Goal: Task Accomplishment & Management: Complete application form

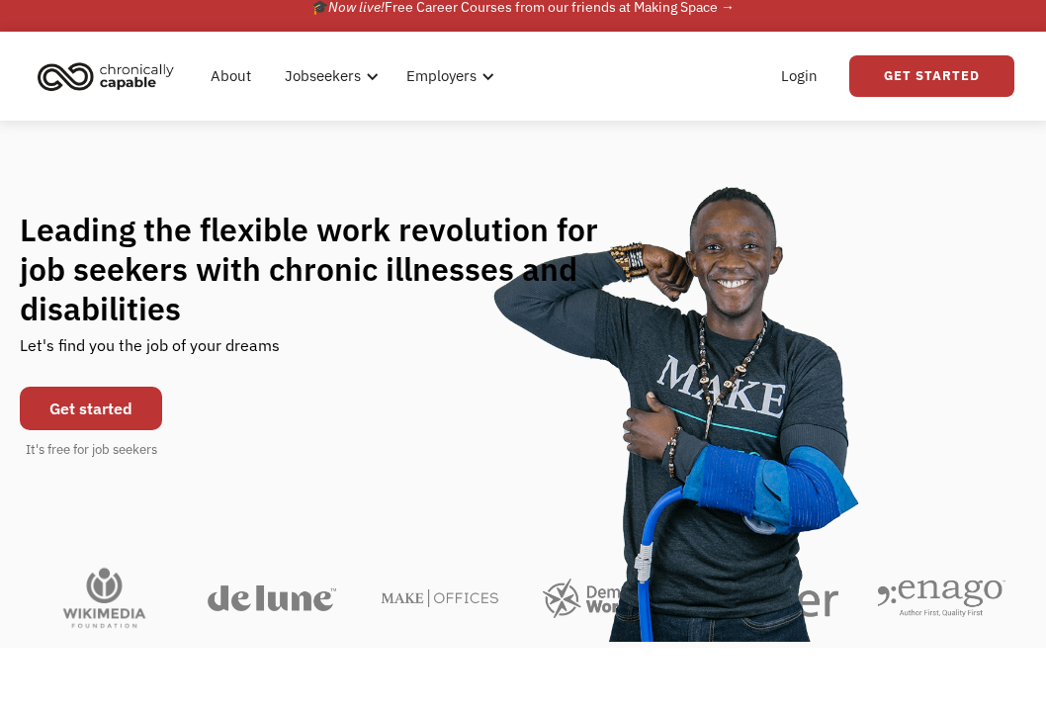
scroll to position [19, 0]
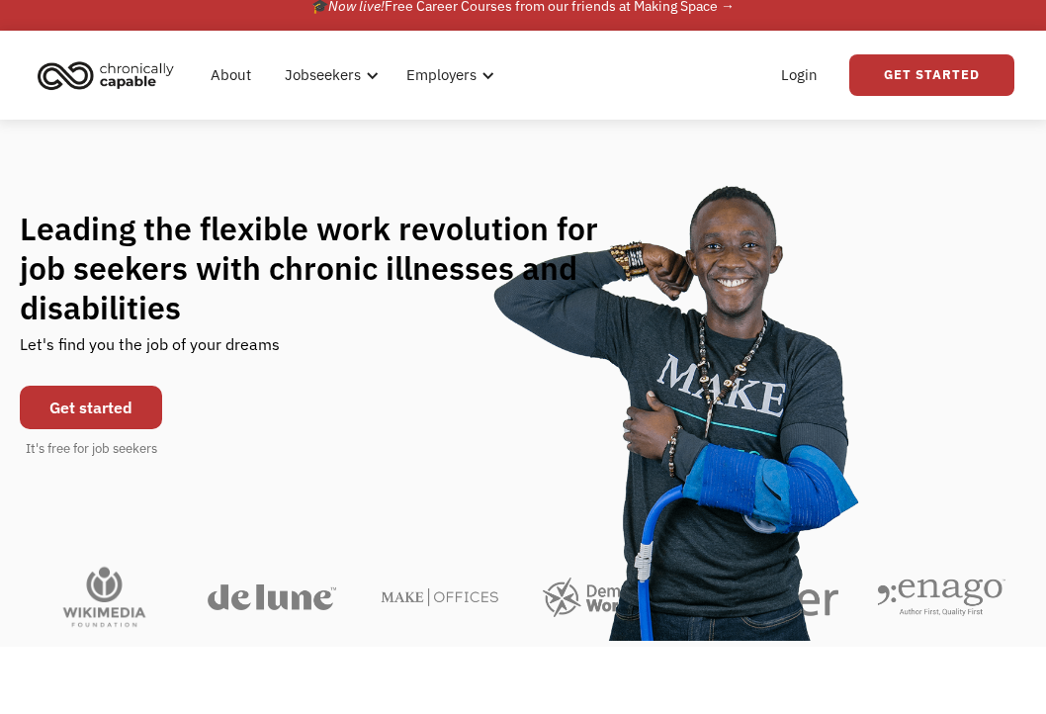
click at [114, 415] on link "Get started" at bounding box center [91, 408] width 142 height 44
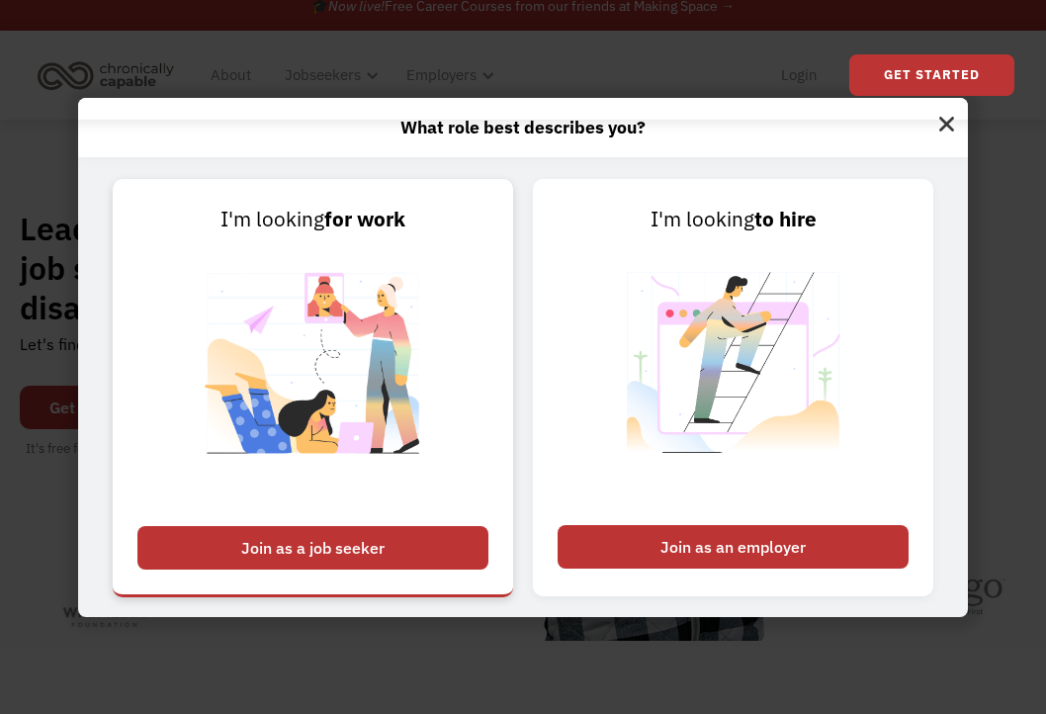
click at [356, 554] on div "Join as a job seeker" at bounding box center [312, 548] width 351 height 44
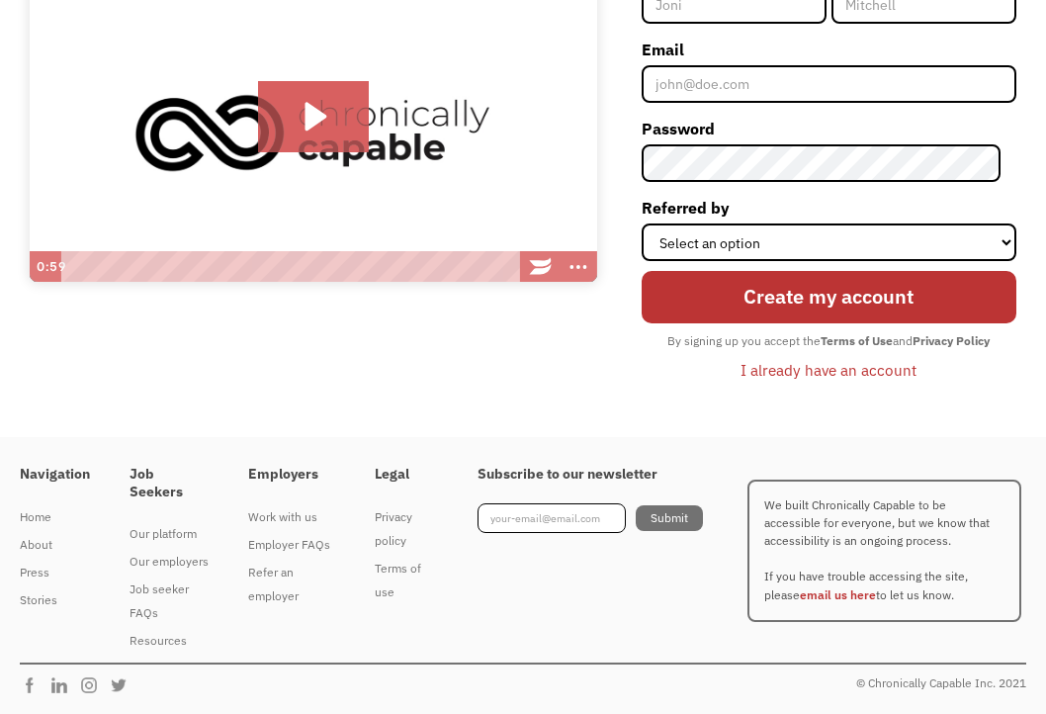
scroll to position [282, 0]
click at [41, 533] on div "About" at bounding box center [55, 545] width 70 height 24
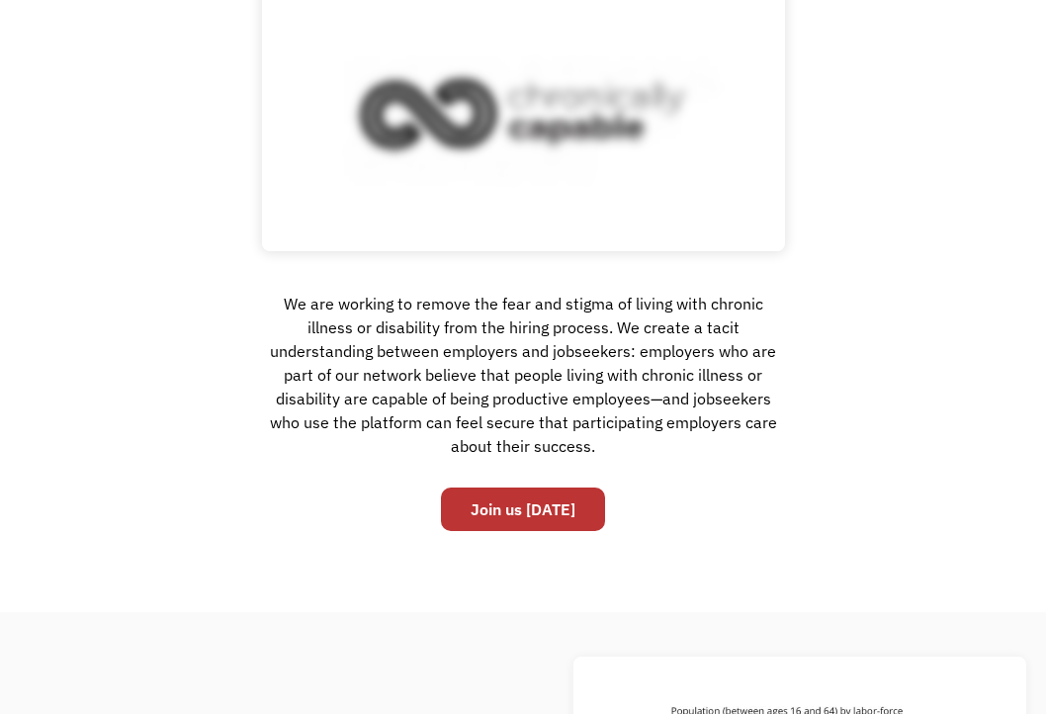
scroll to position [262, 0]
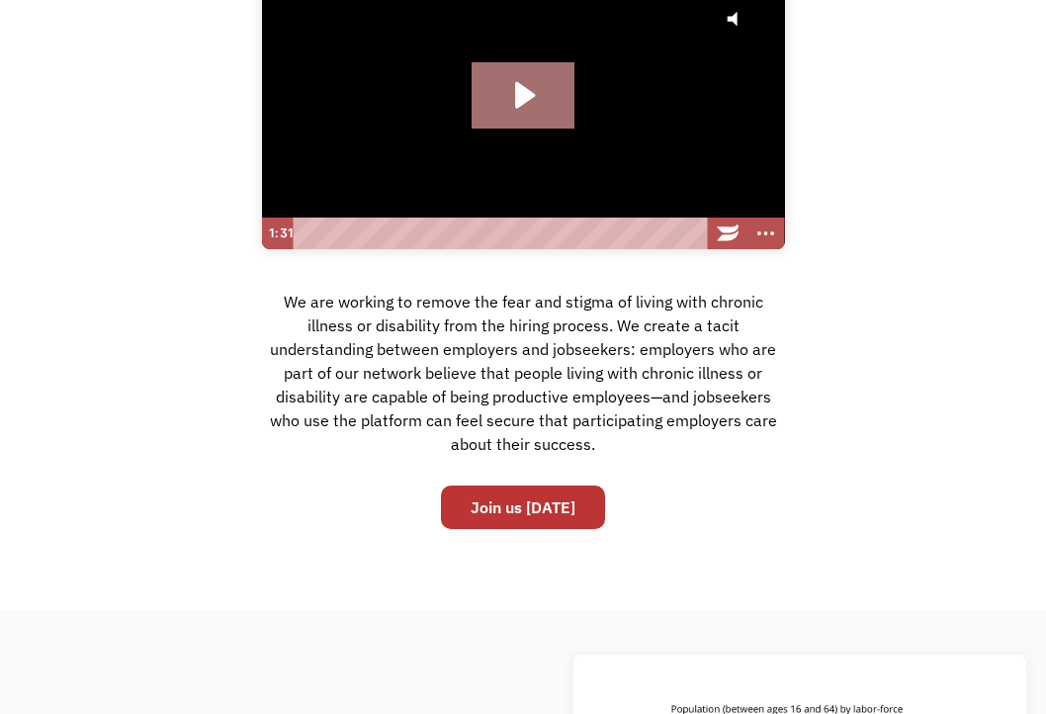
click at [532, 100] on icon "Play Video: Hire with Chronically Capable" at bounding box center [523, 94] width 102 height 65
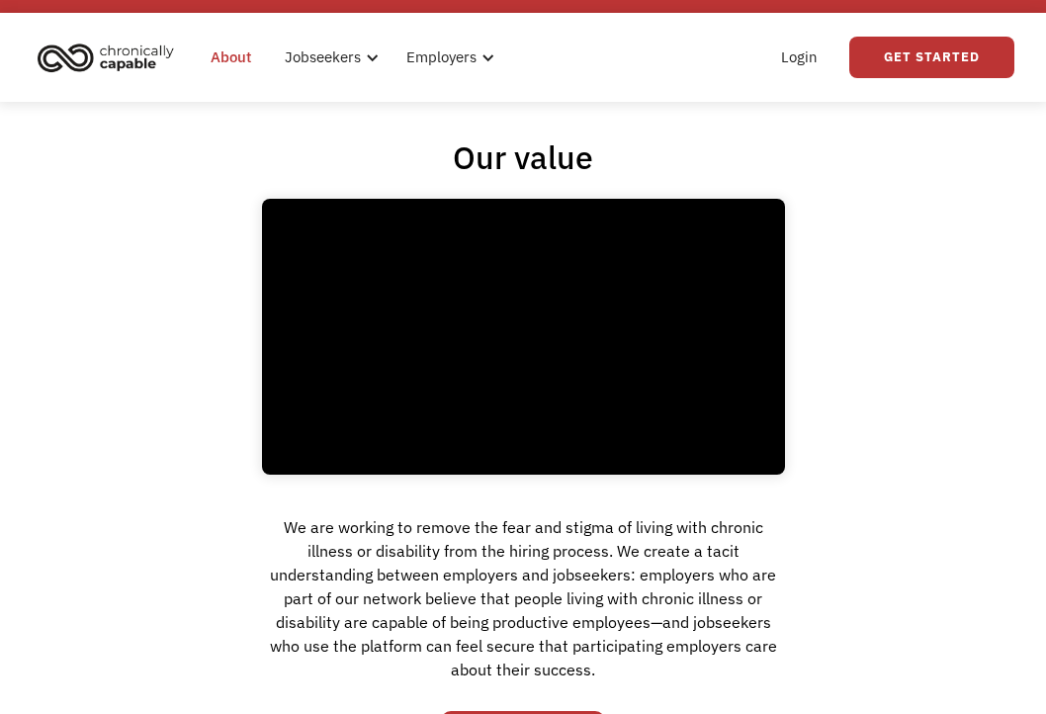
scroll to position [36, 0]
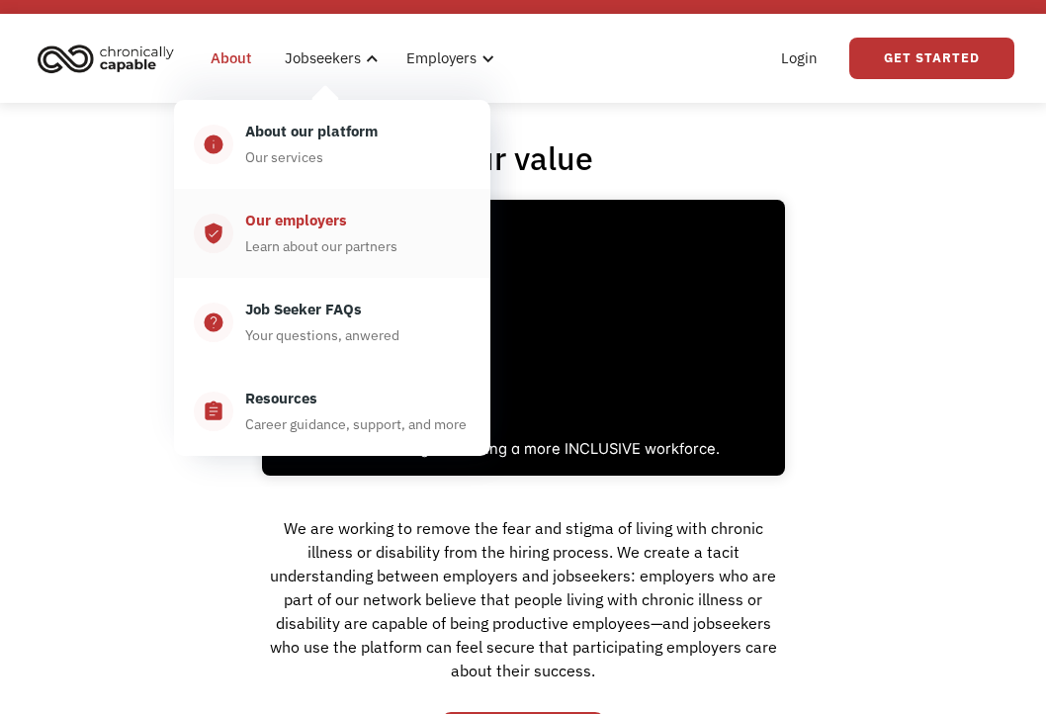
click at [326, 245] on div "Learn about our partners" at bounding box center [321, 246] width 152 height 24
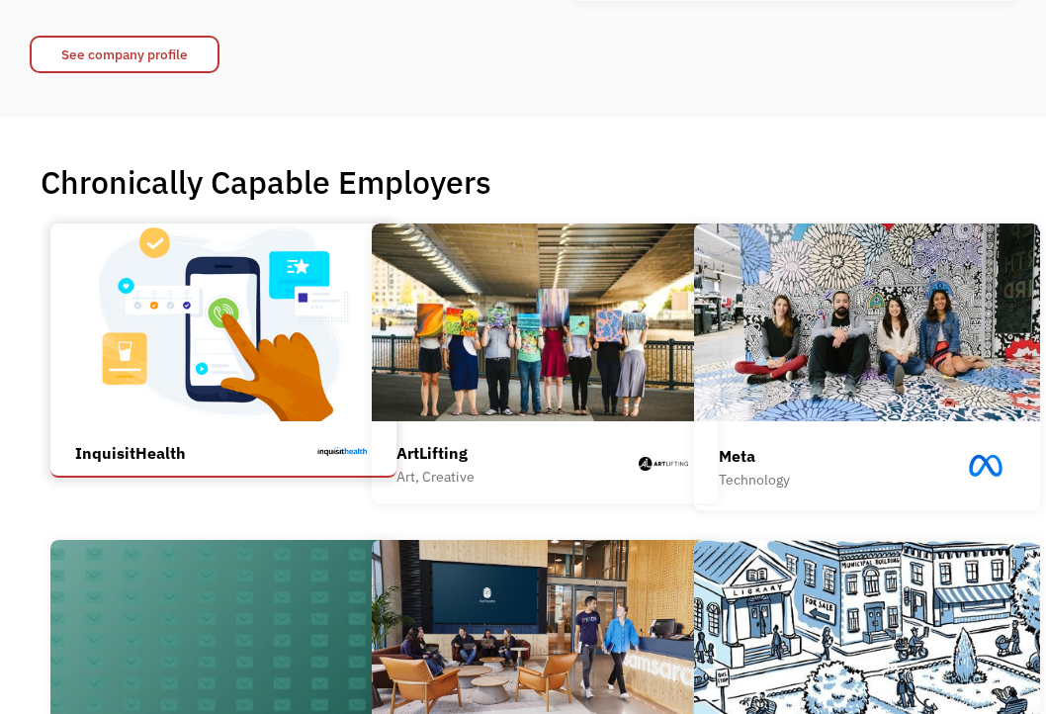
scroll to position [370, 0]
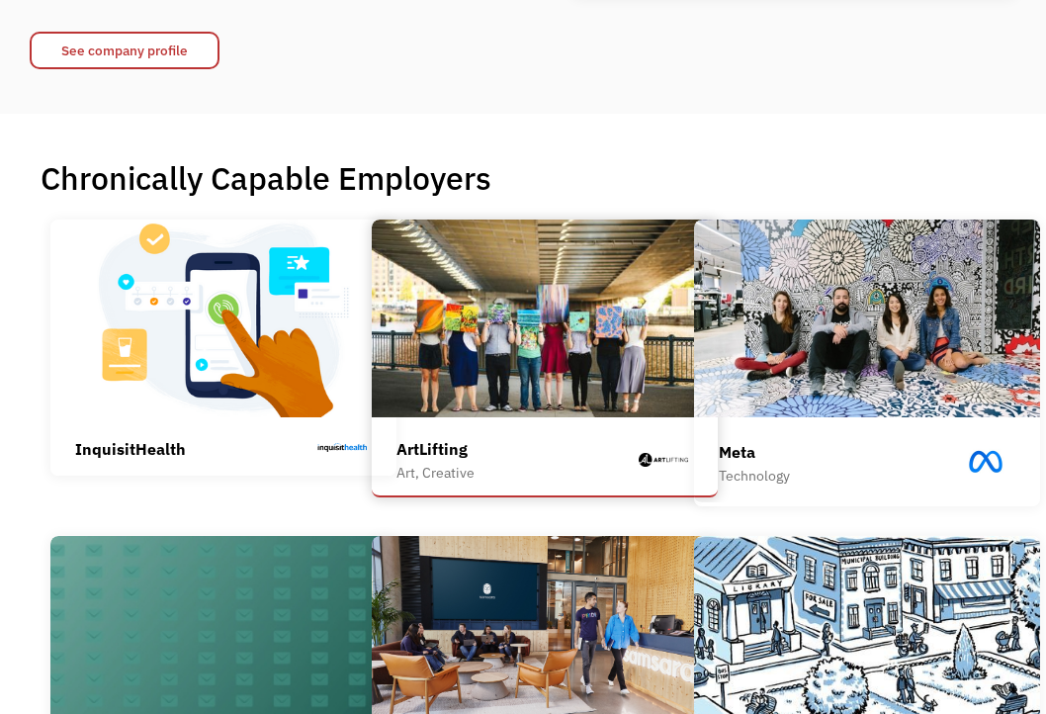
click at [552, 437] on div "ArtLifting Art, Creative" at bounding box center [545, 460] width 297 height 47
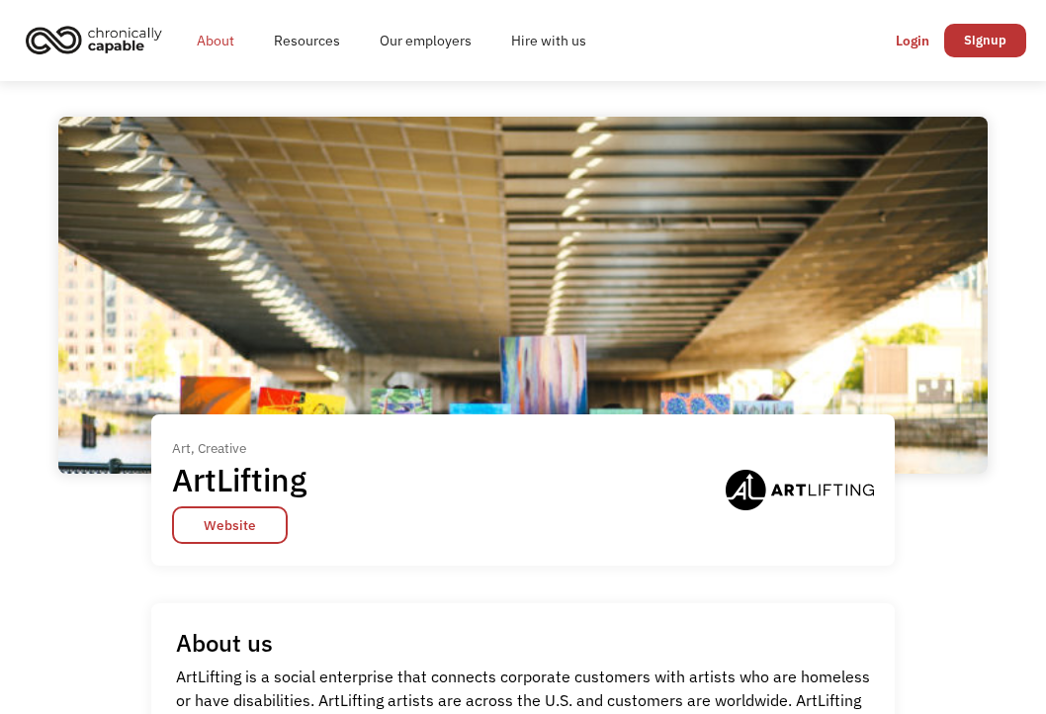
click at [212, 45] on link "About" at bounding box center [215, 40] width 77 height 63
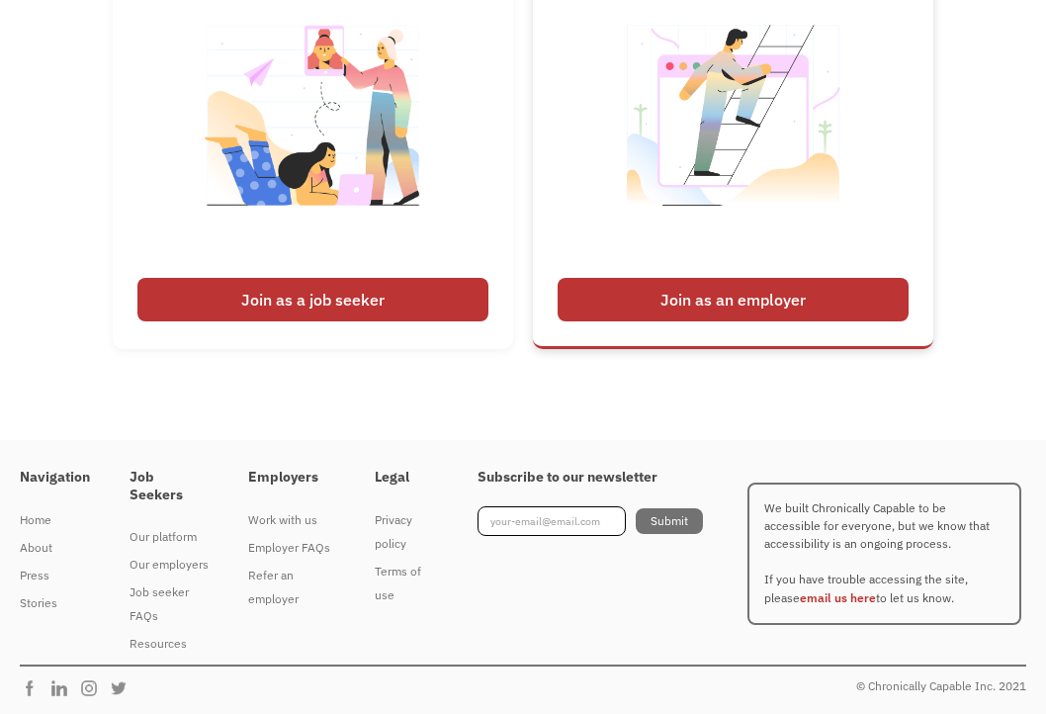
scroll to position [3024, 0]
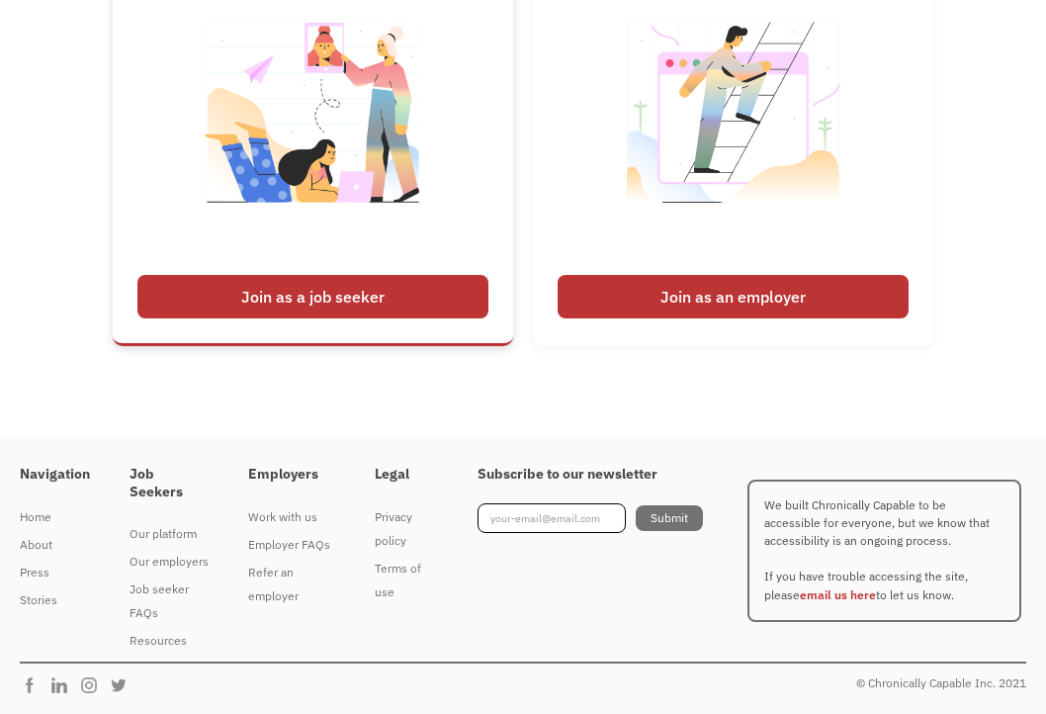
click at [351, 280] on div "Join as a job seeker" at bounding box center [312, 297] width 351 height 44
click at [340, 208] on img at bounding box center [313, 125] width 246 height 280
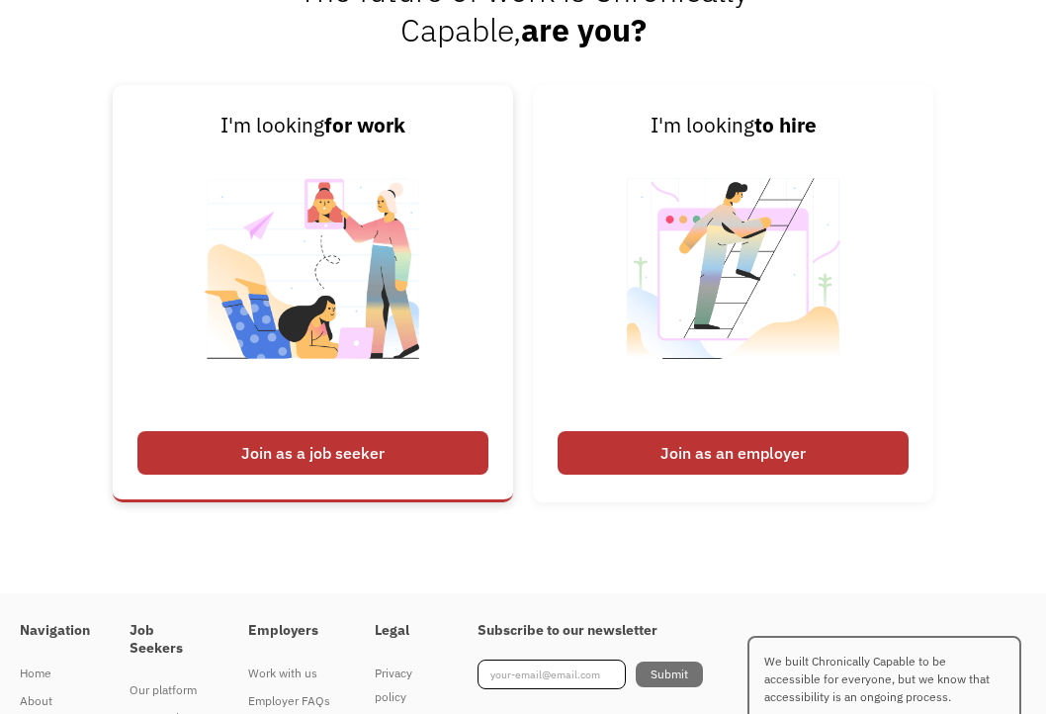
scroll to position [2829, 0]
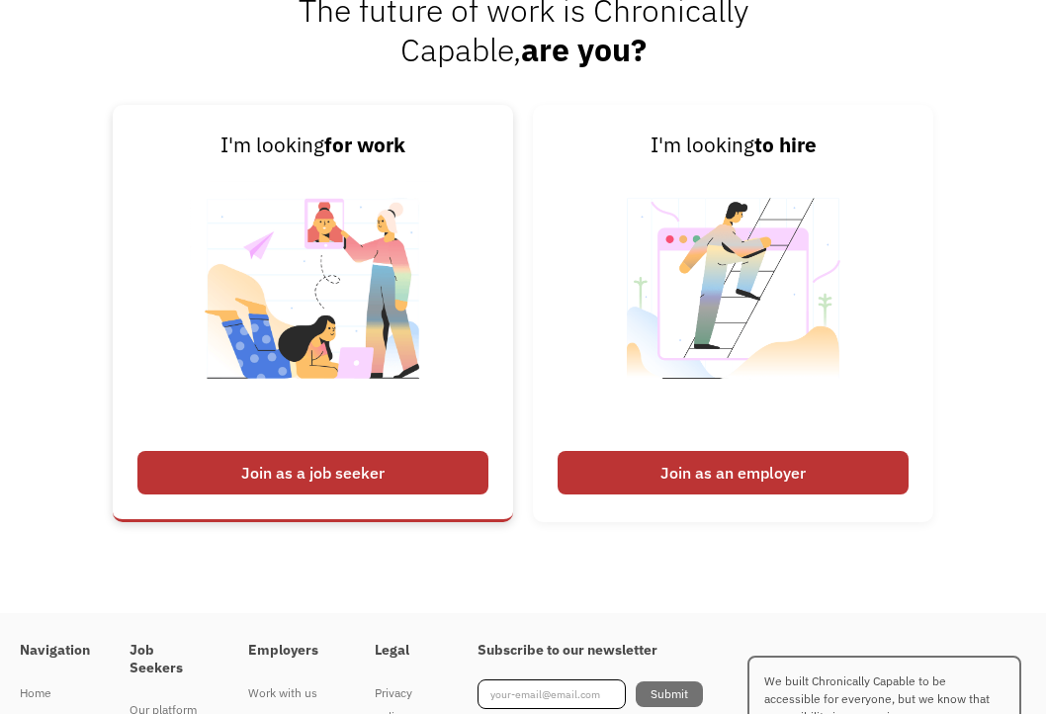
click at [315, 277] on img at bounding box center [313, 301] width 246 height 280
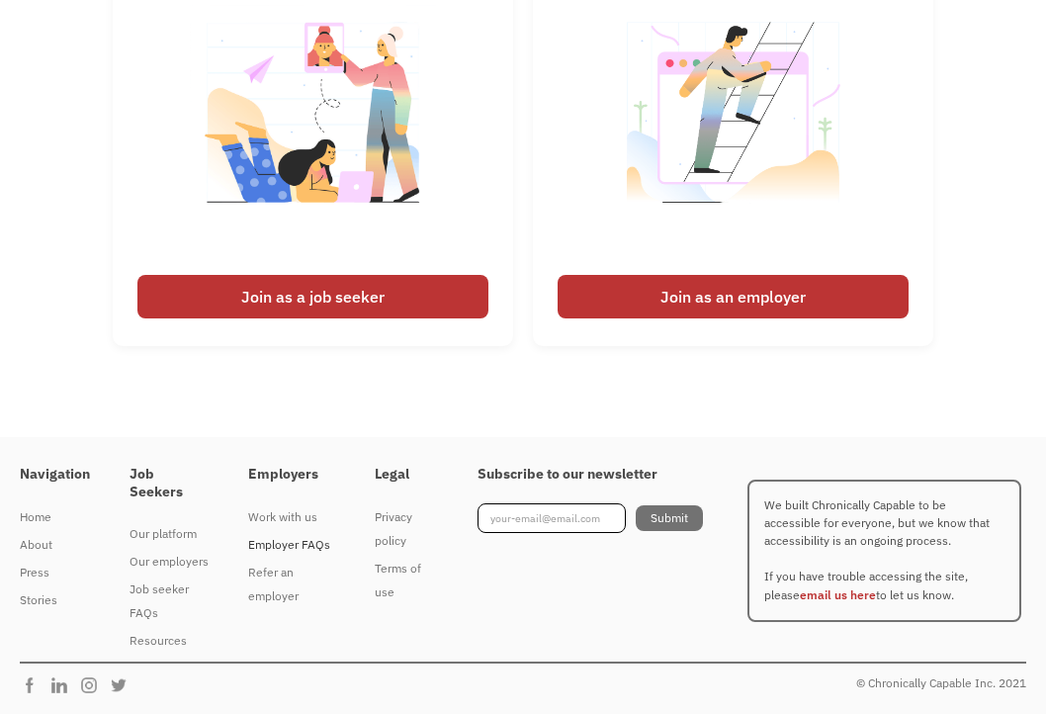
scroll to position [3024, 0]
click at [301, 505] on div "Work with us" at bounding box center [291, 517] width 86 height 24
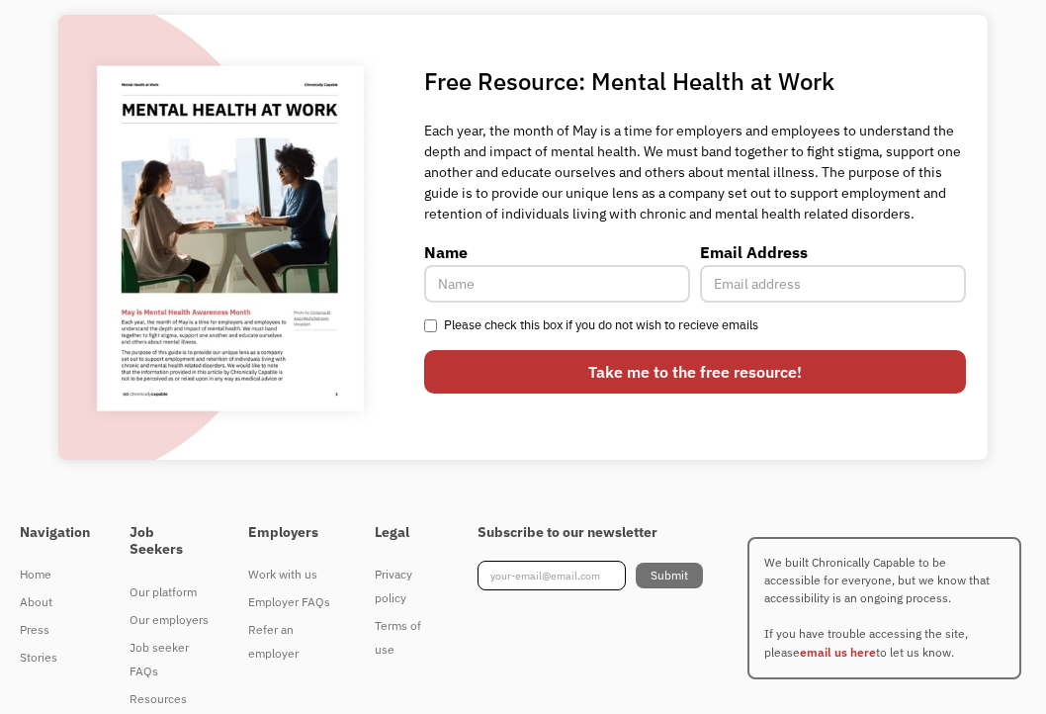
scroll to position [5607, 0]
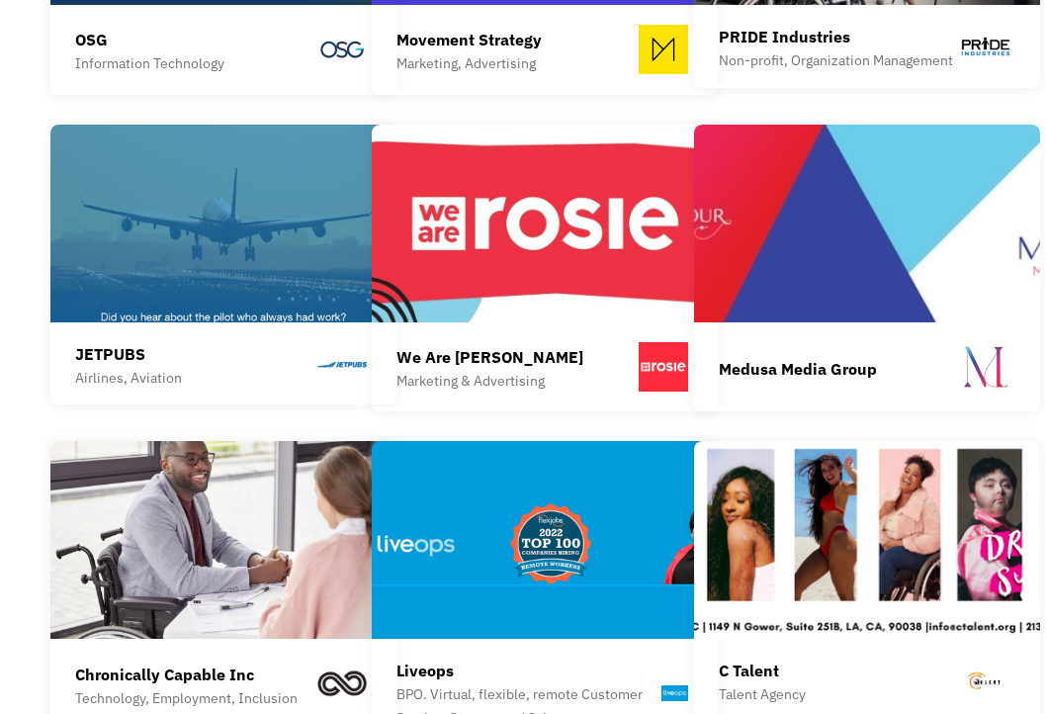
scroll to position [2398, 0]
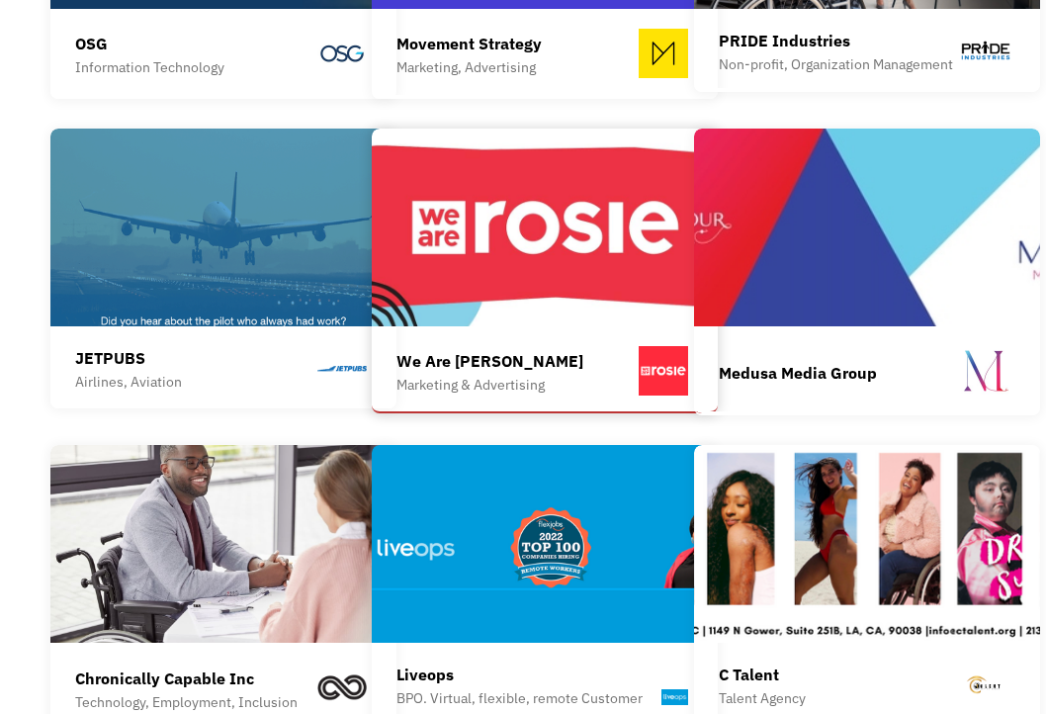
click at [499, 336] on div "We Are Rosie Marketing & Advertising We Are Rosie is a thriving (and growing!) …" at bounding box center [545, 374] width 297 height 76
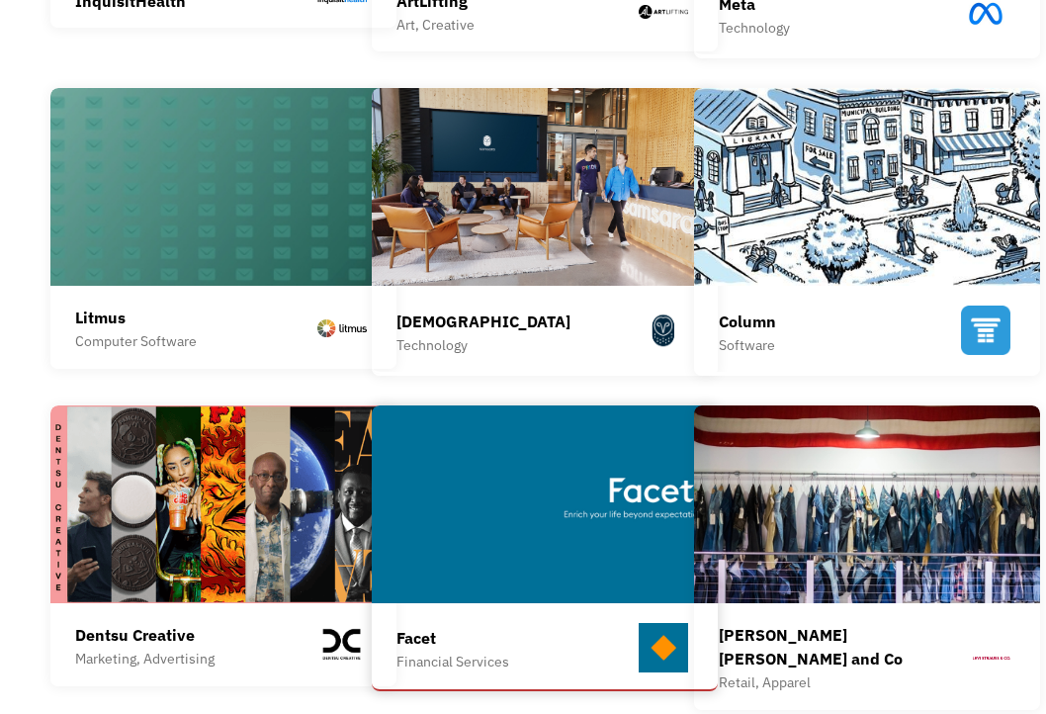
scroll to position [823, 0]
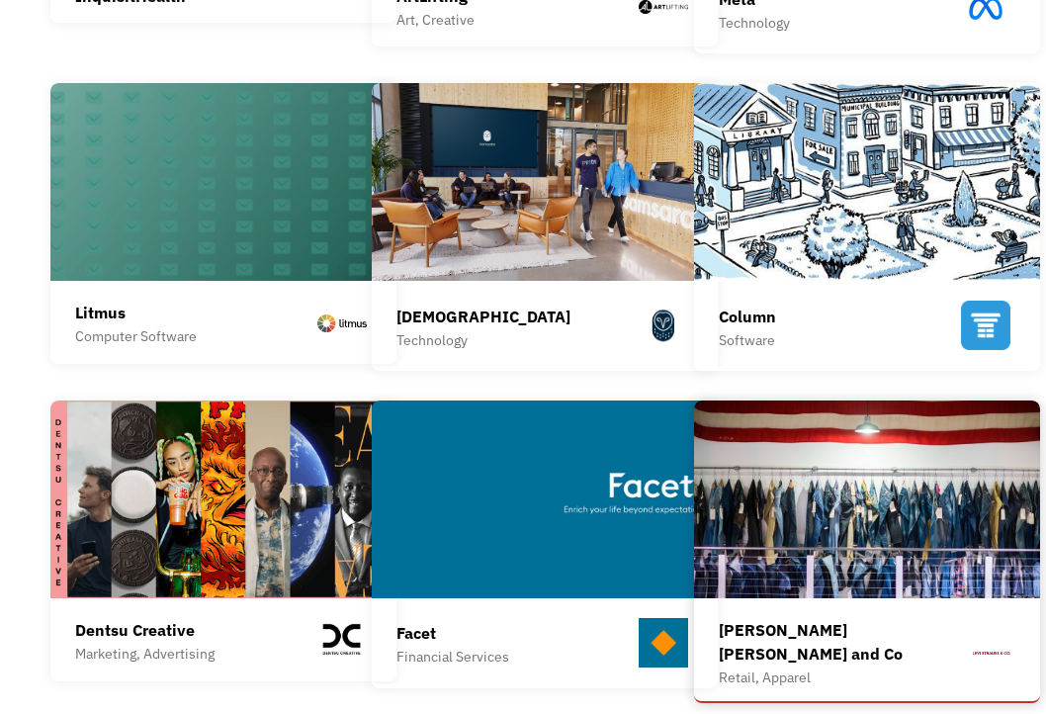
click at [728, 455] on img at bounding box center [867, 500] width 346 height 198
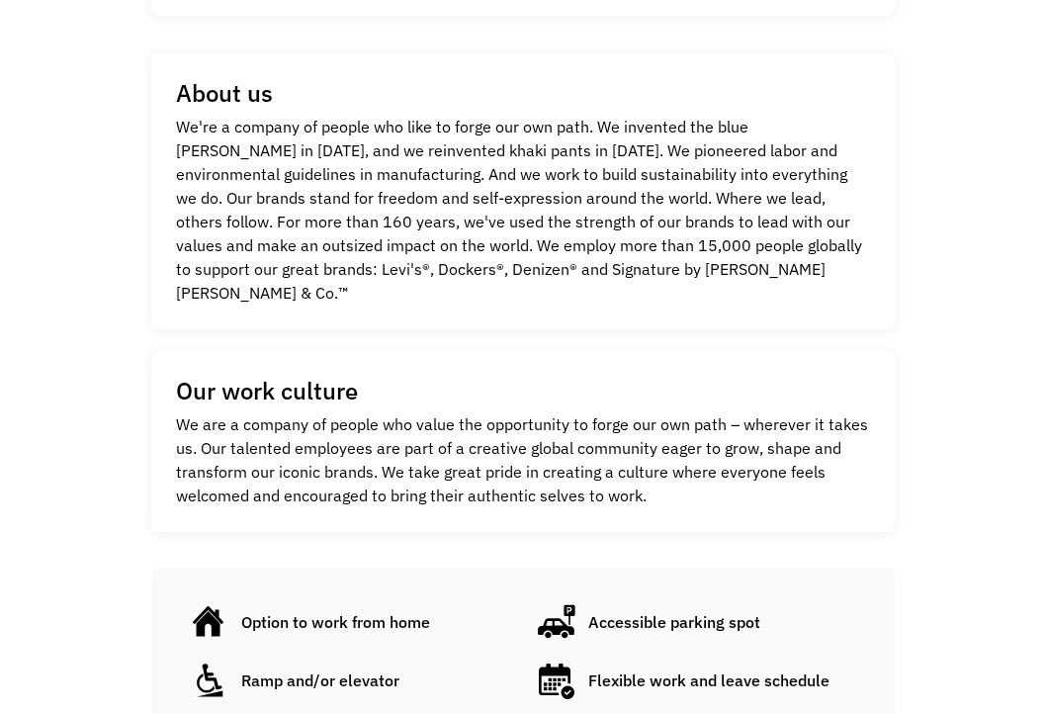
scroll to position [589, 0]
click at [371, 611] on div "Option to work from home" at bounding box center [335, 623] width 189 height 24
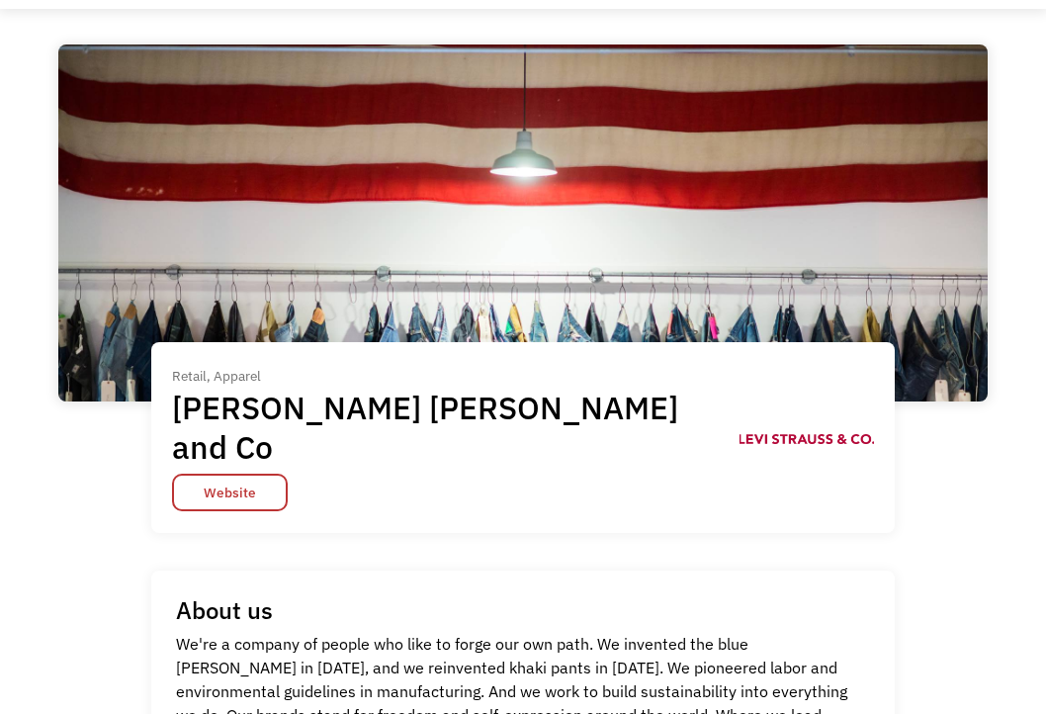
scroll to position [15, 0]
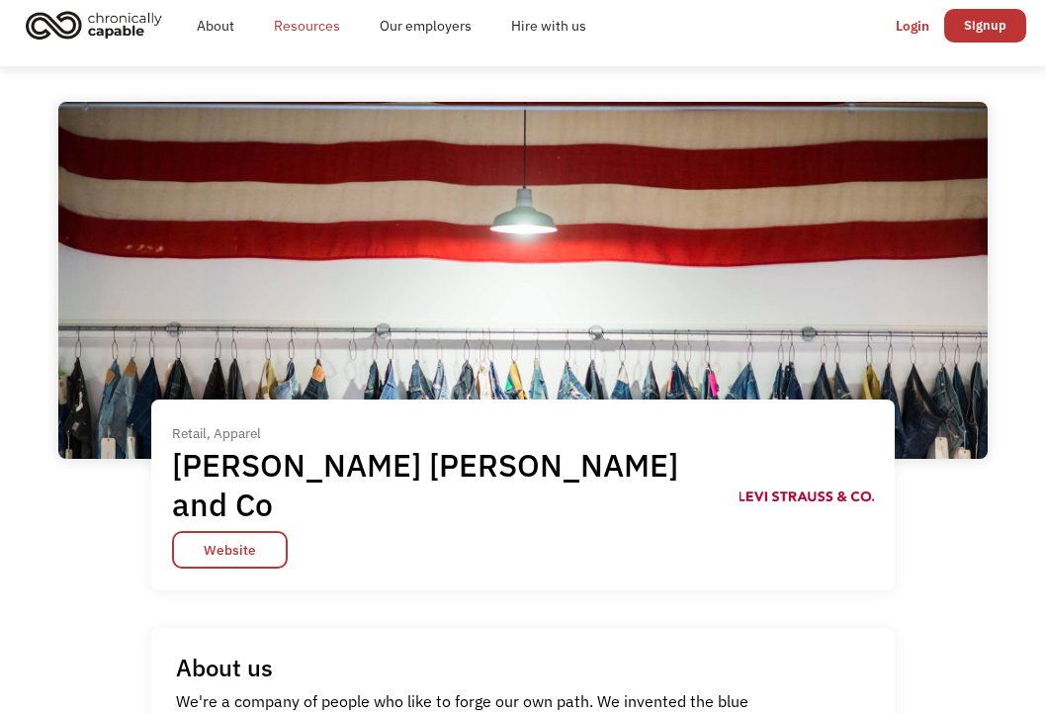
click at [316, 31] on link "Resources" at bounding box center [307, 25] width 106 height 63
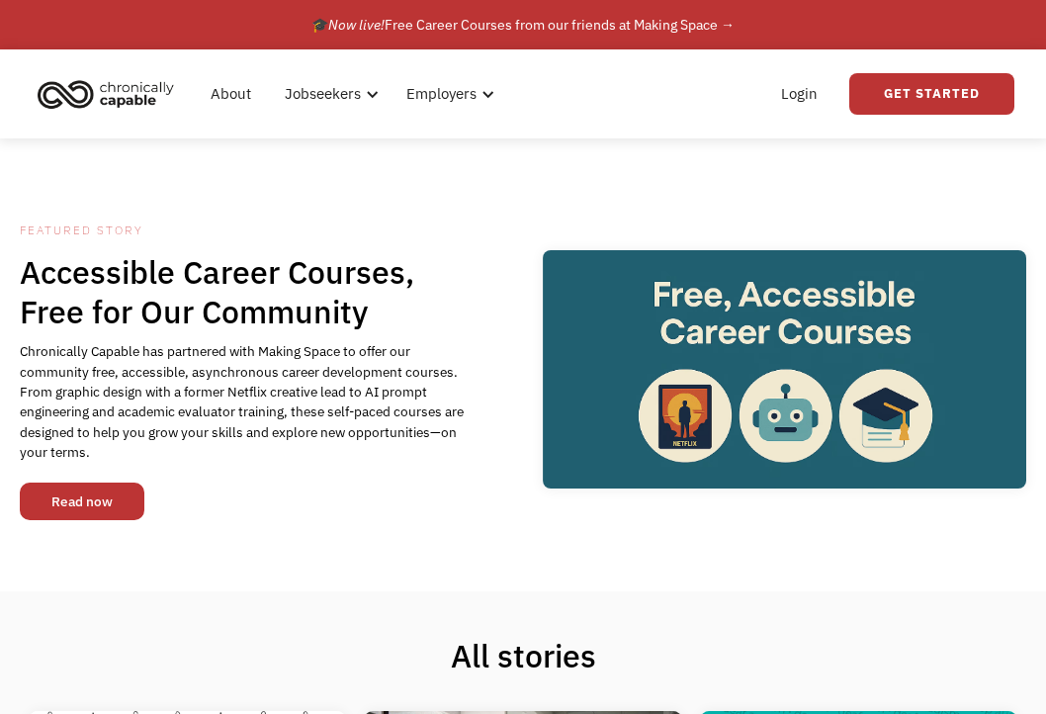
click at [106, 505] on link "Read now" at bounding box center [82, 502] width 125 height 38
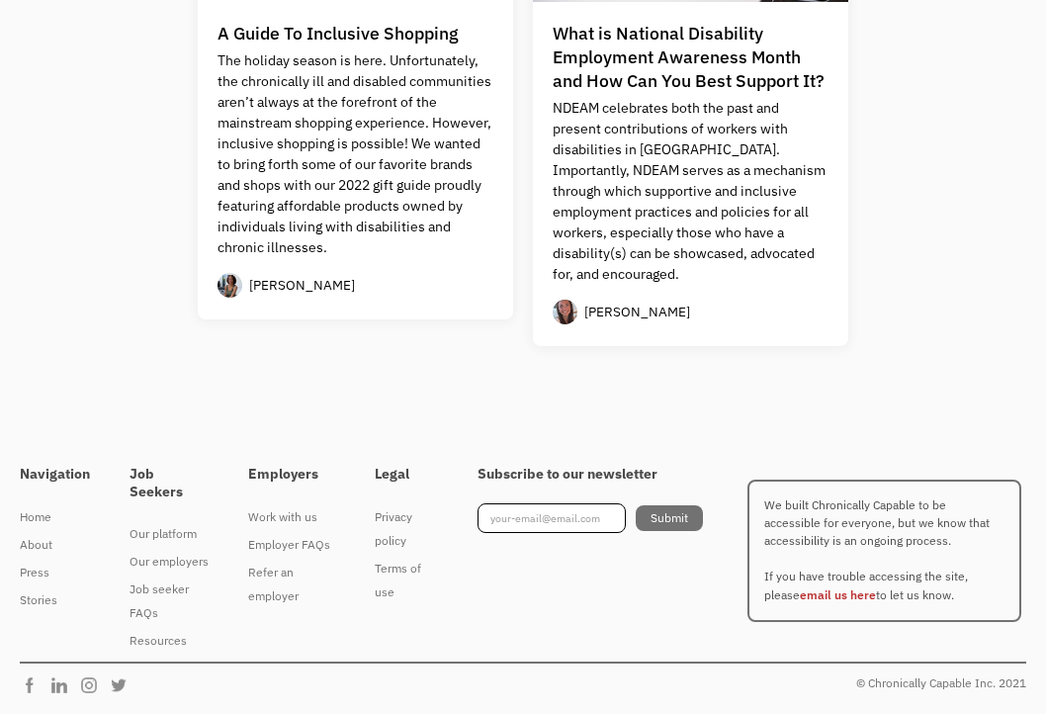
scroll to position [2042, 0]
click at [161, 590] on div "Job seeker FAQs" at bounding box center [169, 601] width 79 height 47
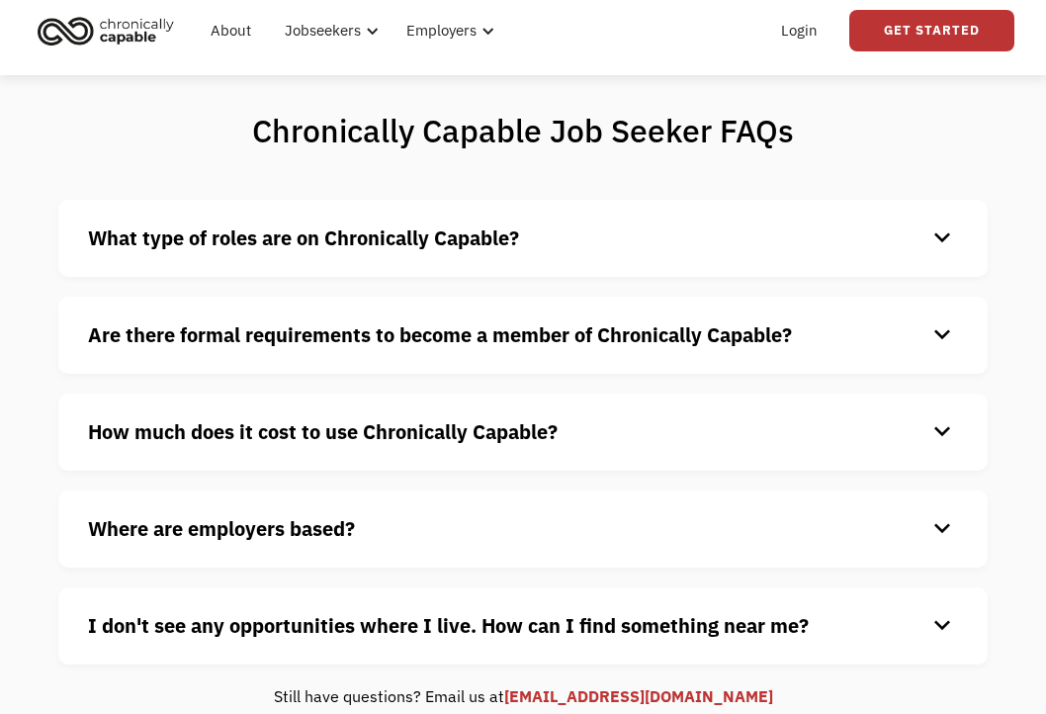
scroll to position [71, 0]
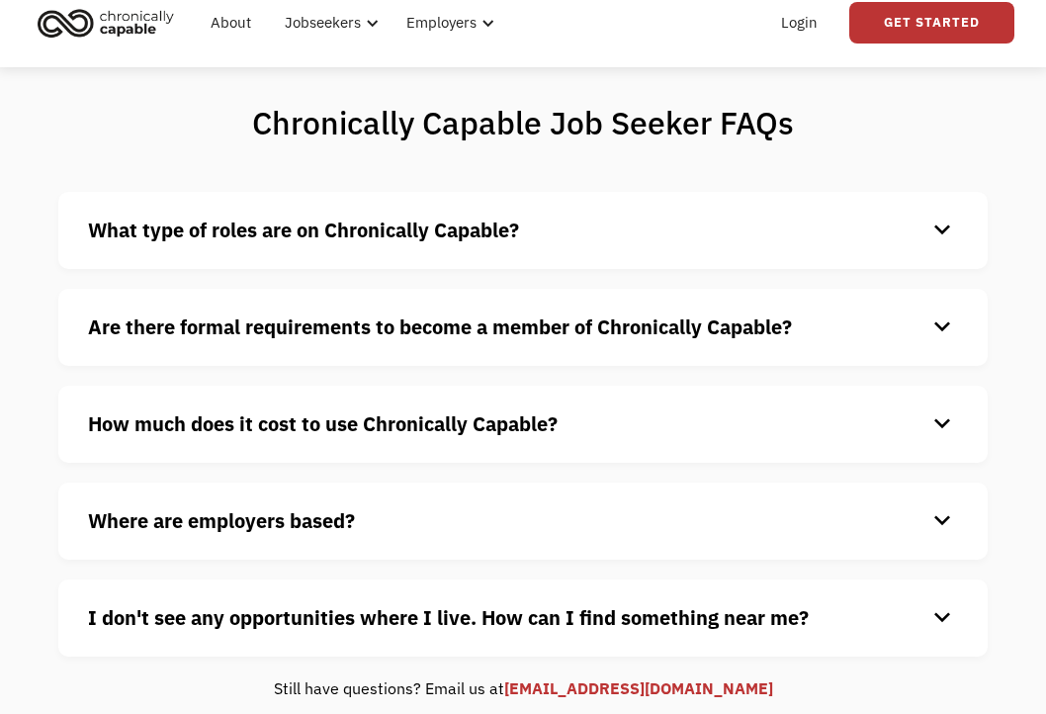
click at [456, 420] on strong "How much does it cost to use Chronically Capable?" at bounding box center [323, 423] width 470 height 27
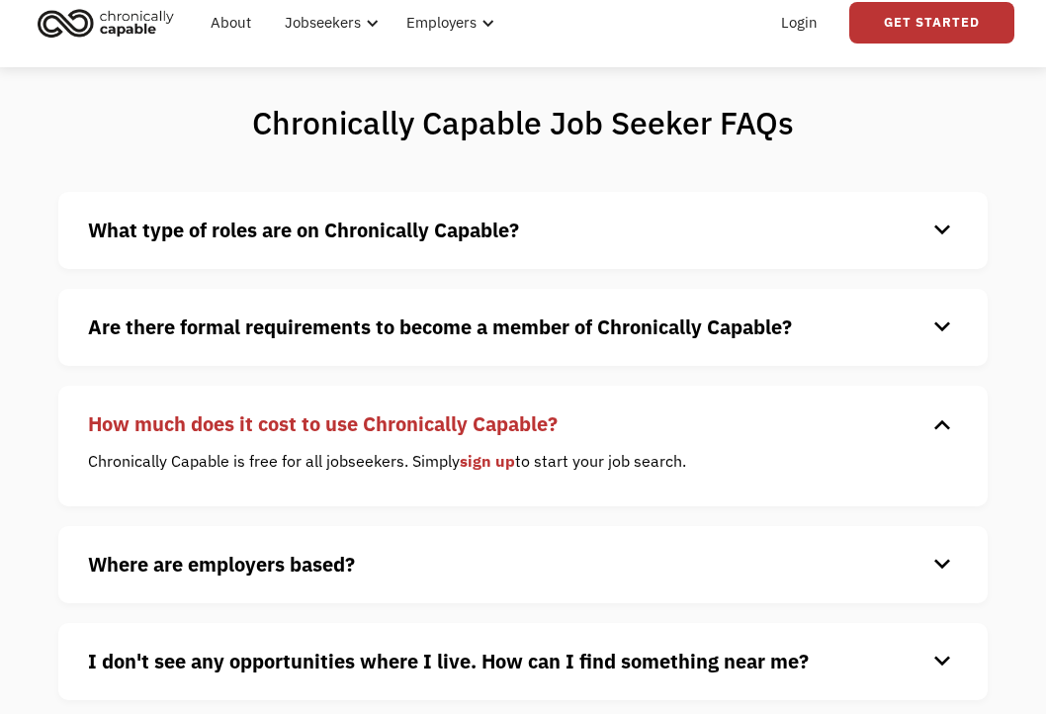
click at [485, 463] on link "sign up" at bounding box center [487, 461] width 55 height 20
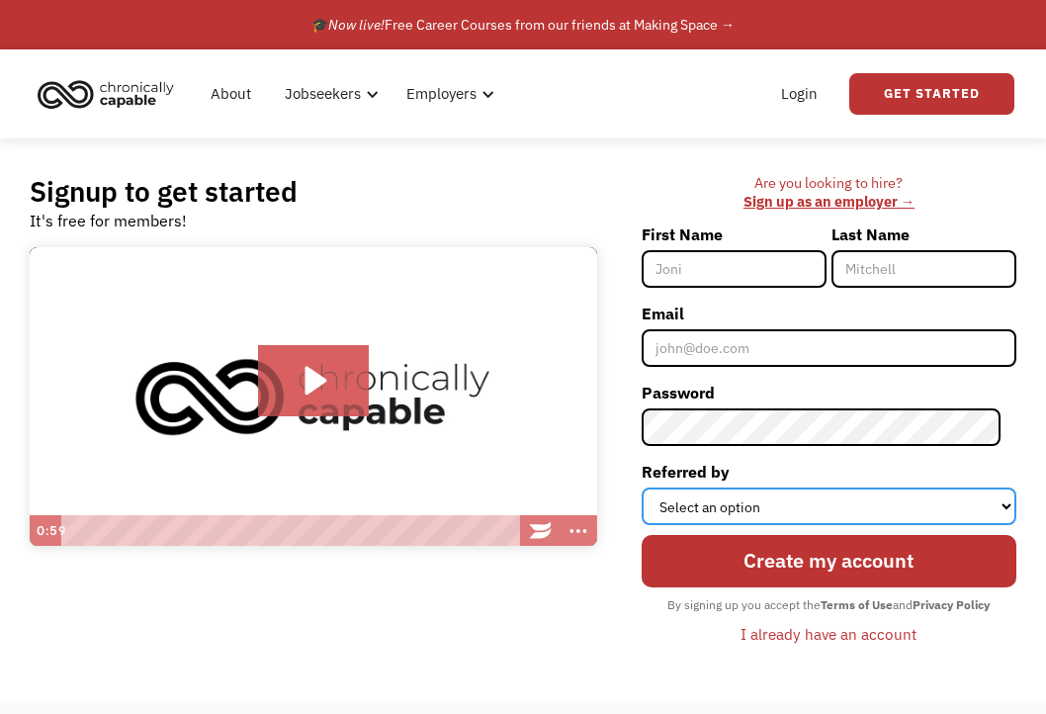
select select "Search Engine"
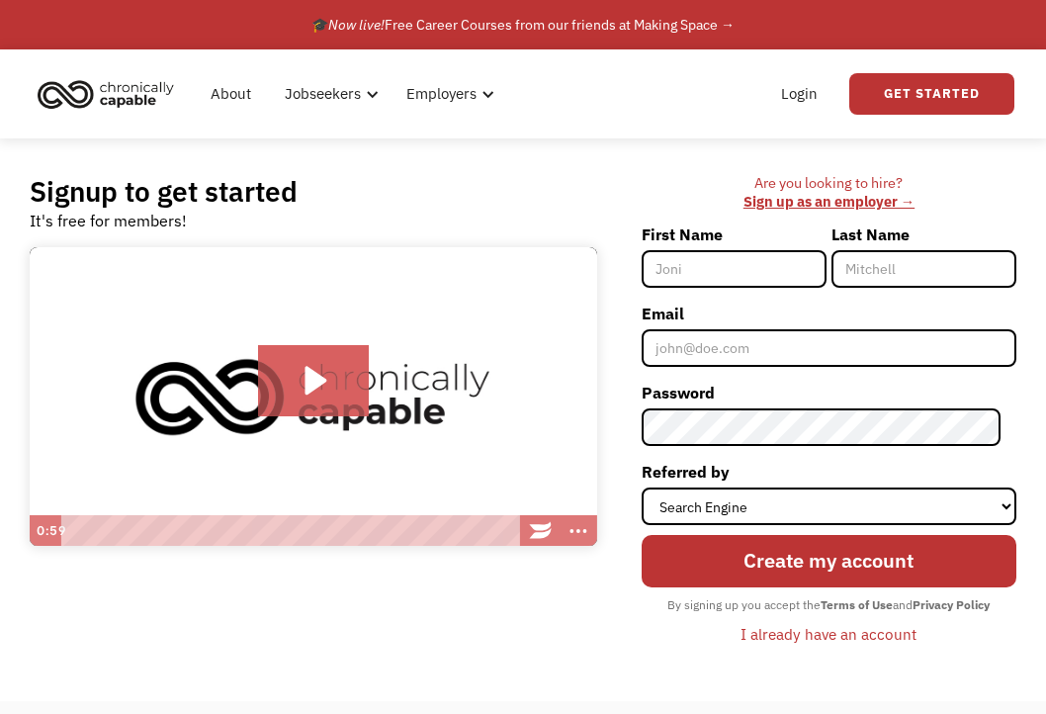
click at [724, 278] on input "First Name" at bounding box center [734, 269] width 185 height 38
type input "[PERSON_NAME]"
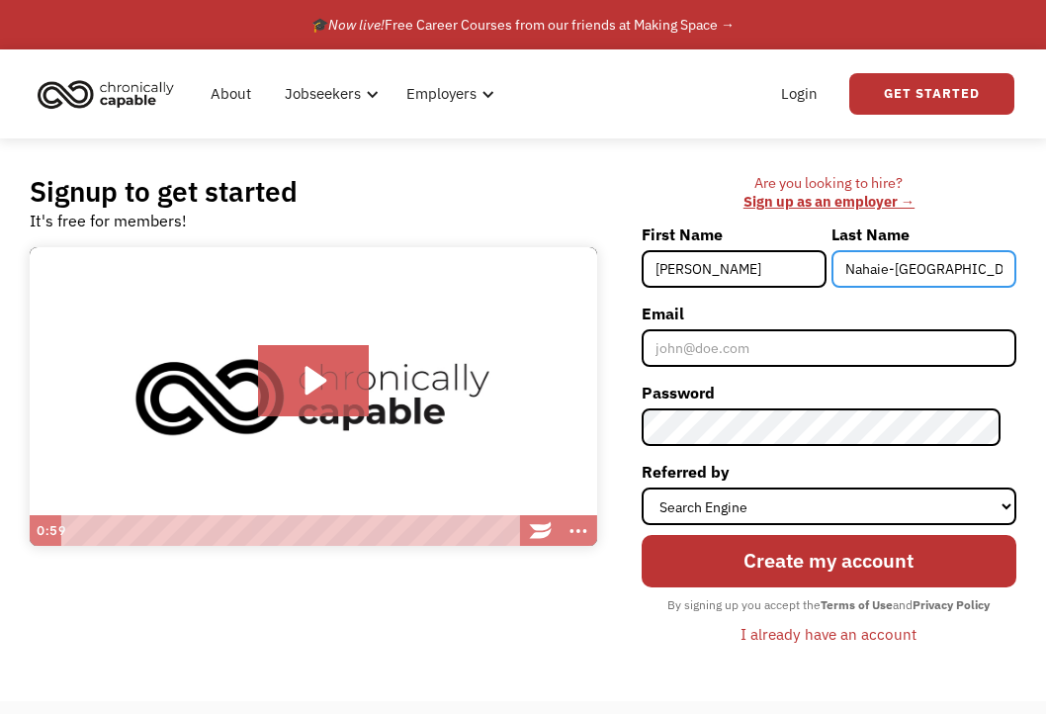
type input "Nahaie-[GEOGRAPHIC_DATA]"
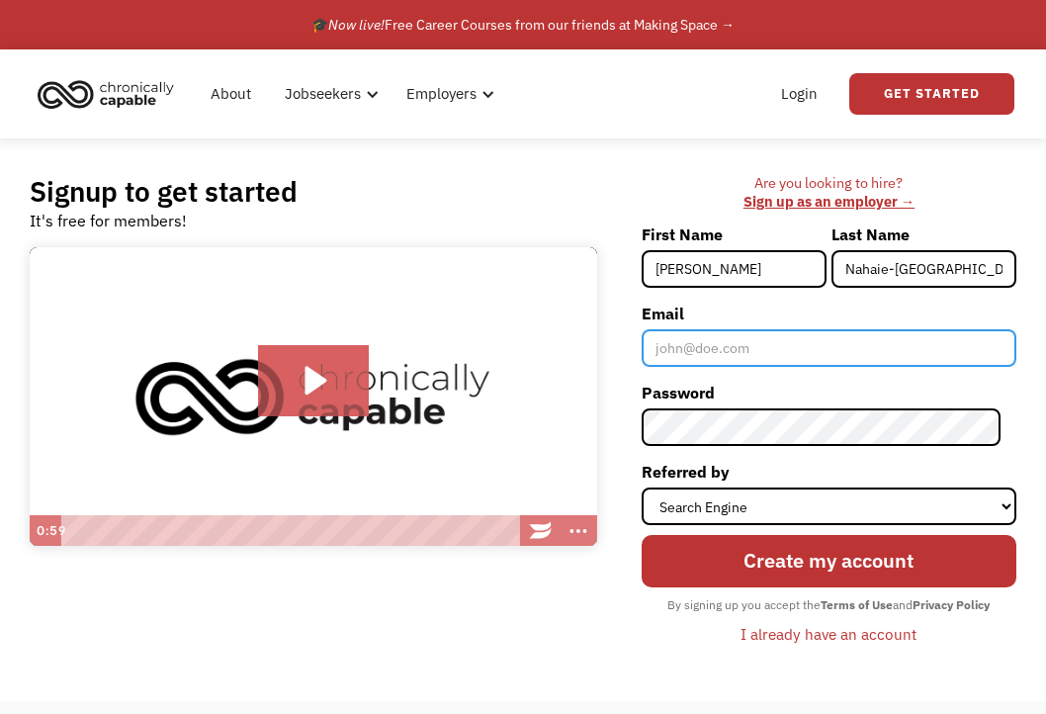
click at [722, 351] on input "Email" at bounding box center [829, 348] width 375 height 38
type input "[EMAIL_ADDRESS][DOMAIN_NAME]"
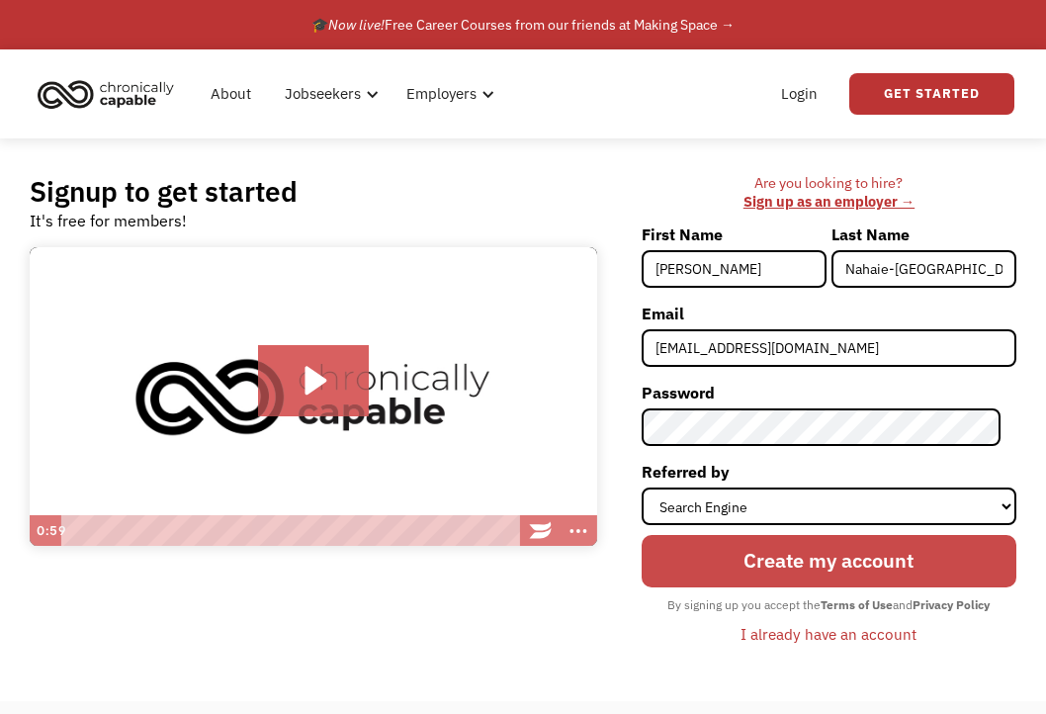
click at [794, 566] on input "Create my account" at bounding box center [829, 561] width 375 height 52
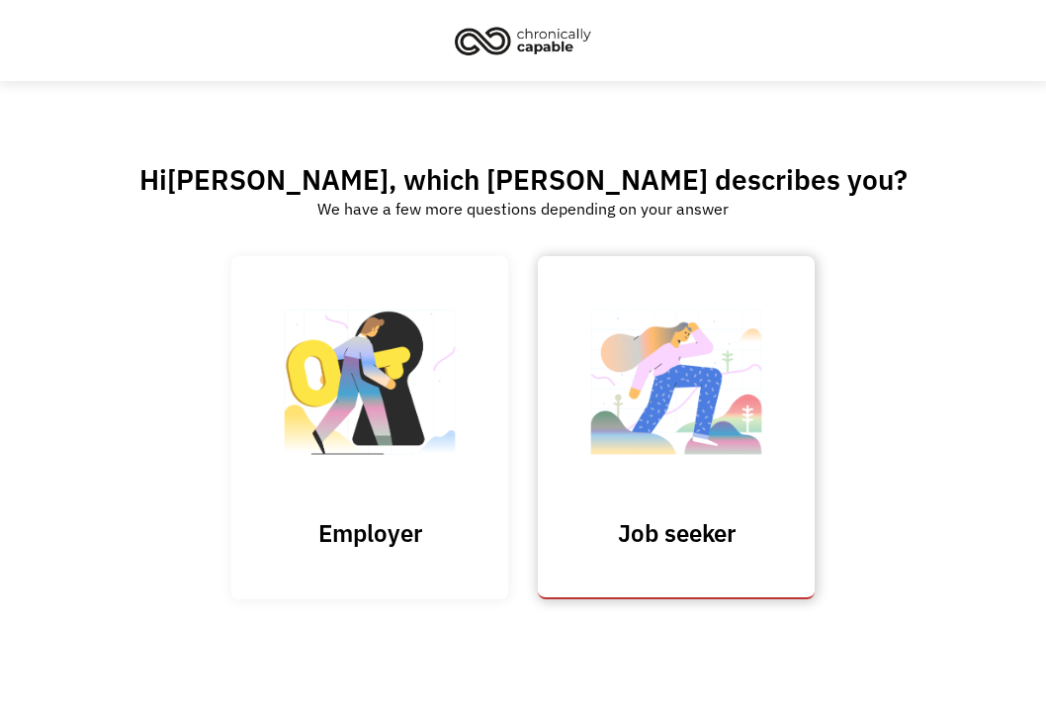
click at [729, 394] on img at bounding box center [677, 392] width 198 height 193
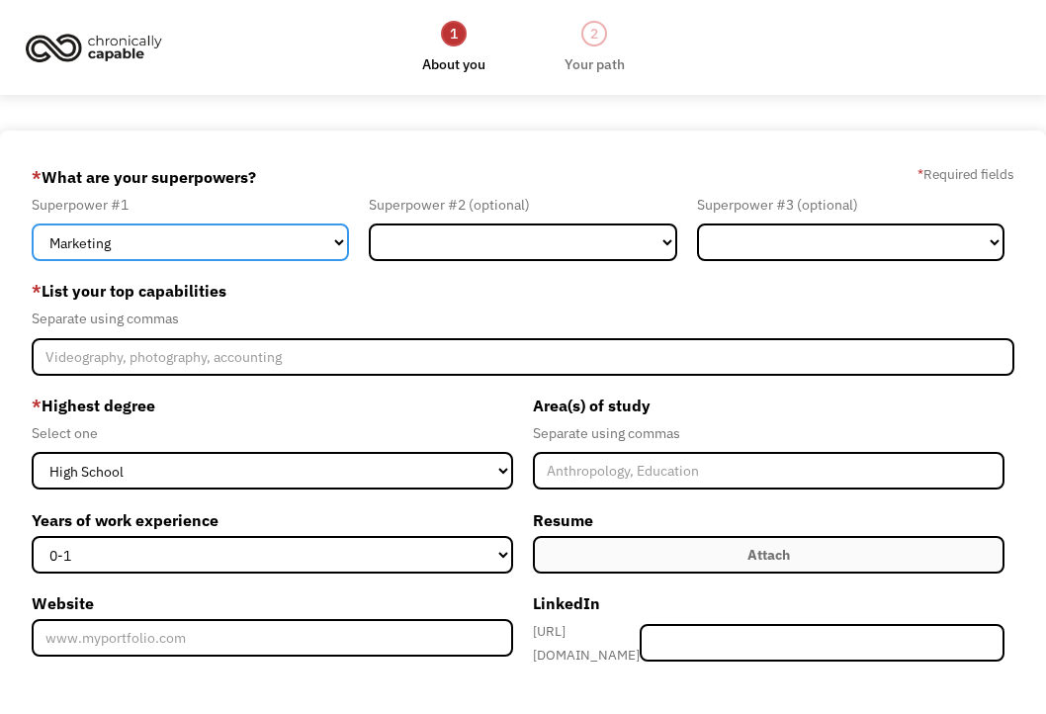
select select "Other"
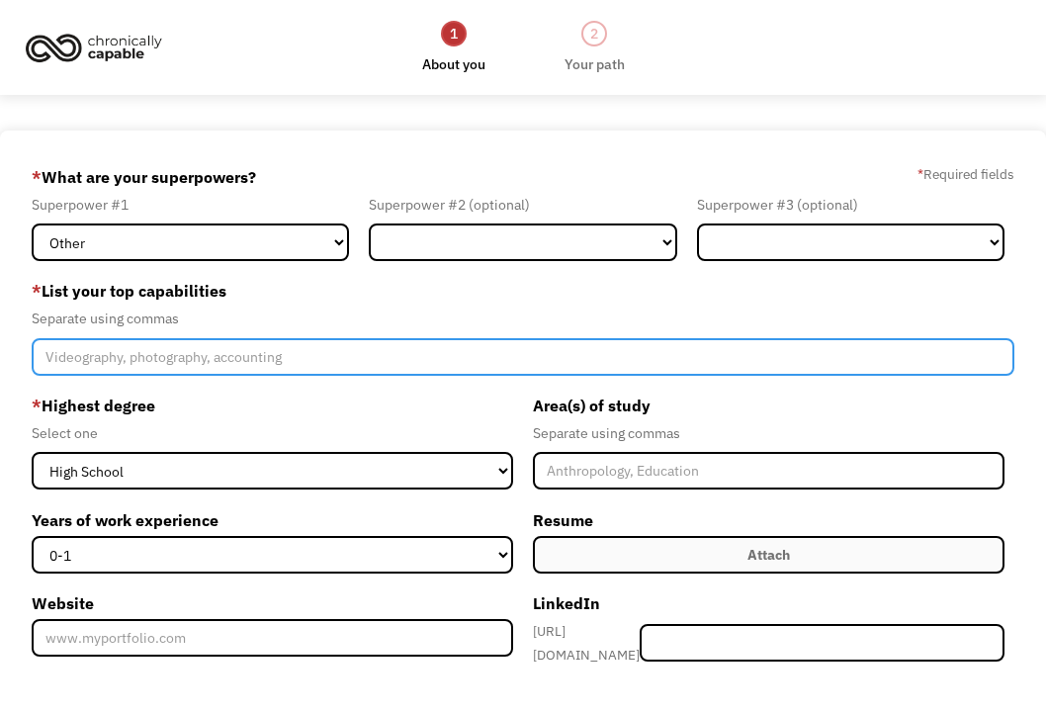
click at [146, 361] on input "Member-Create-Step1" at bounding box center [524, 357] width 984 height 38
type input "Photography, digital artist, writer, filmmaker, sewer, making things with my ha…"
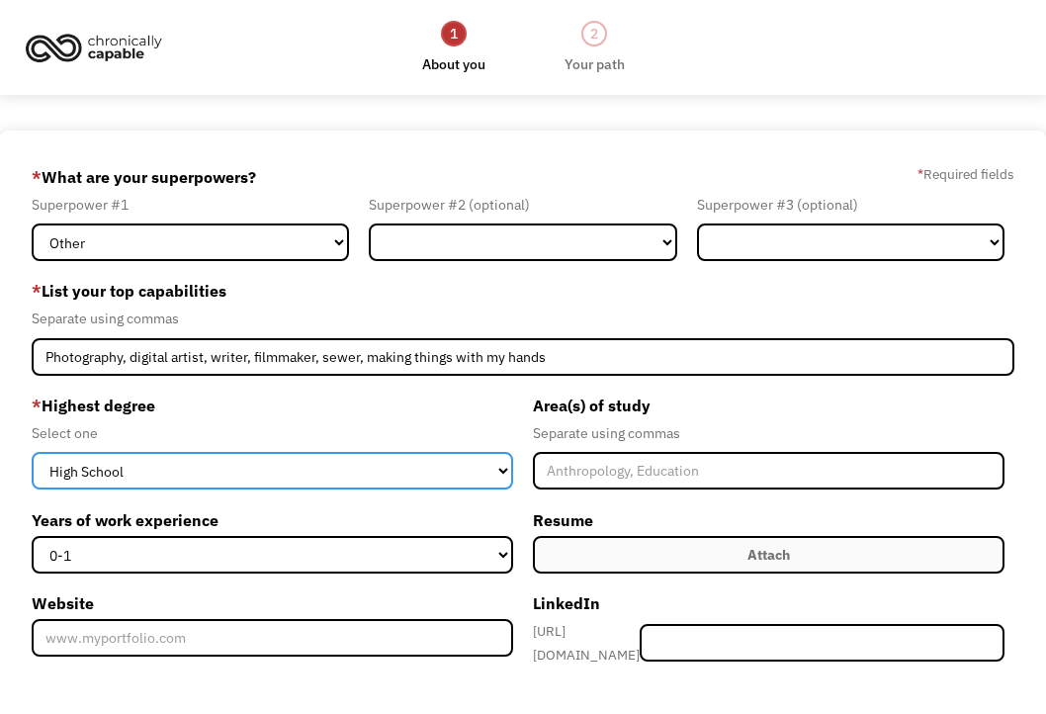
select select "associates"
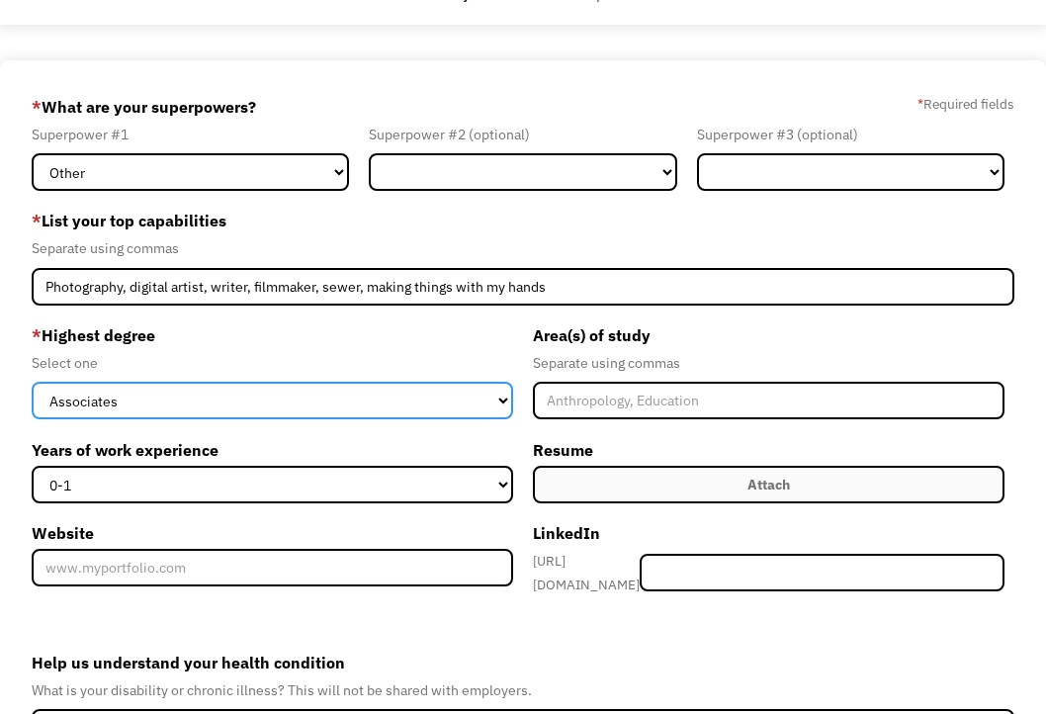
scroll to position [107, 0]
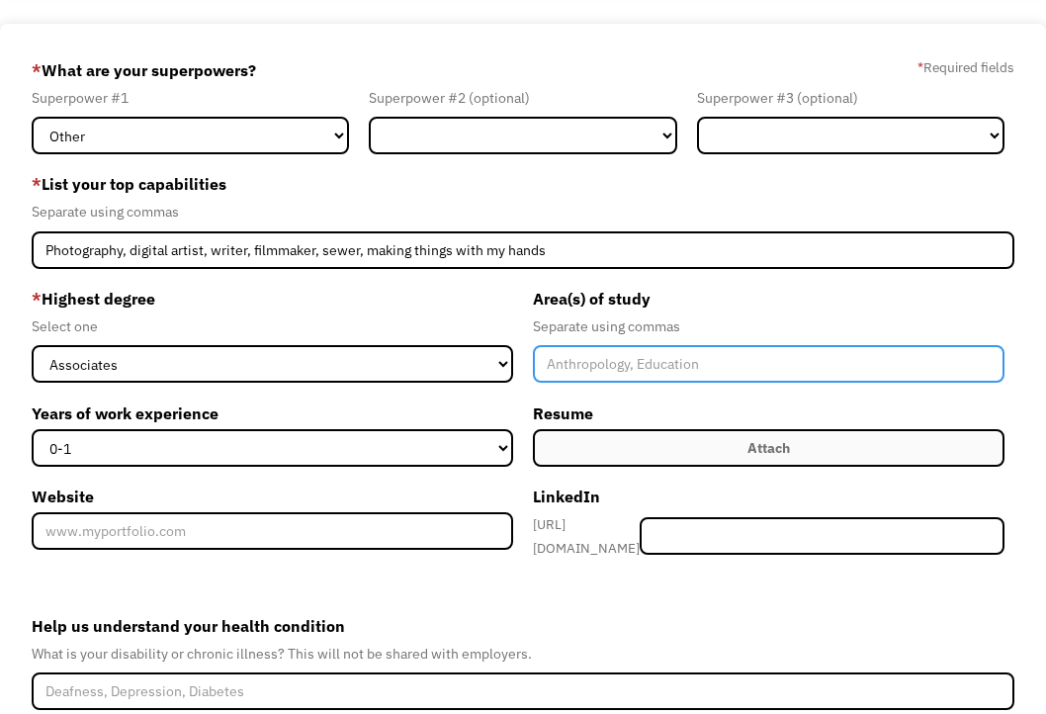
click at [591, 364] on input "Member-Create-Step1" at bounding box center [769, 364] width 472 height 38
type input "Photography, Business, Trades-[PERSON_NAME] Construction Drafting."
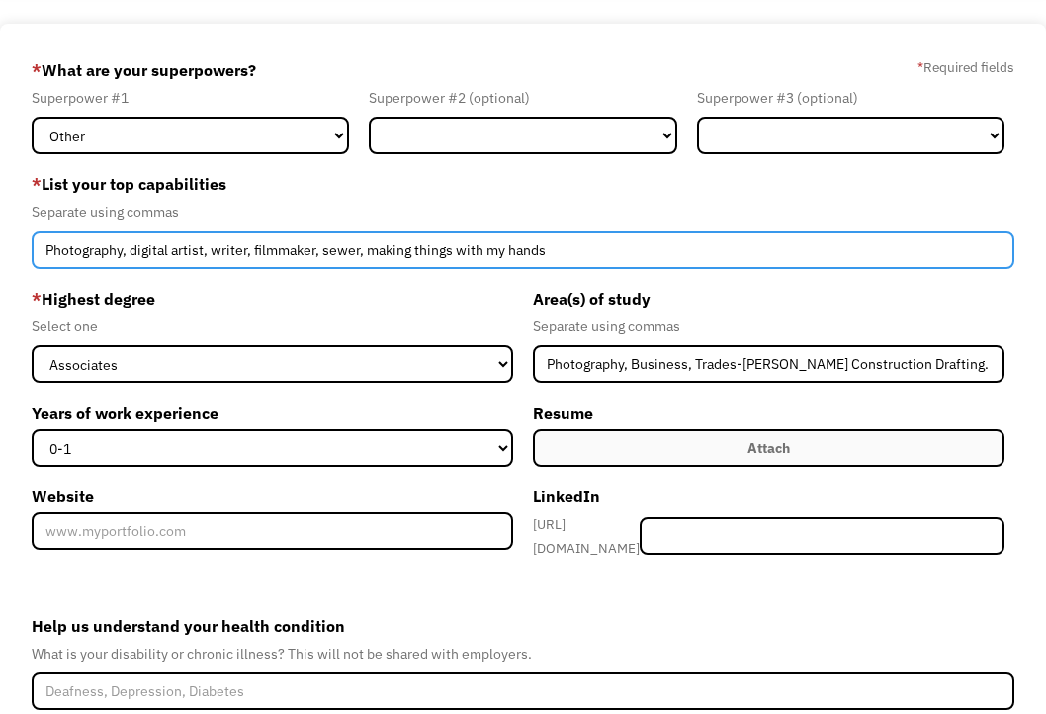
click at [627, 241] on input "Photography, digital artist, writer, filmmaker, sewer, making things with my ha…" at bounding box center [524, 250] width 984 height 38
type input "Photography, digital artist, writer, filmmaker, sewer, making things with my ha…"
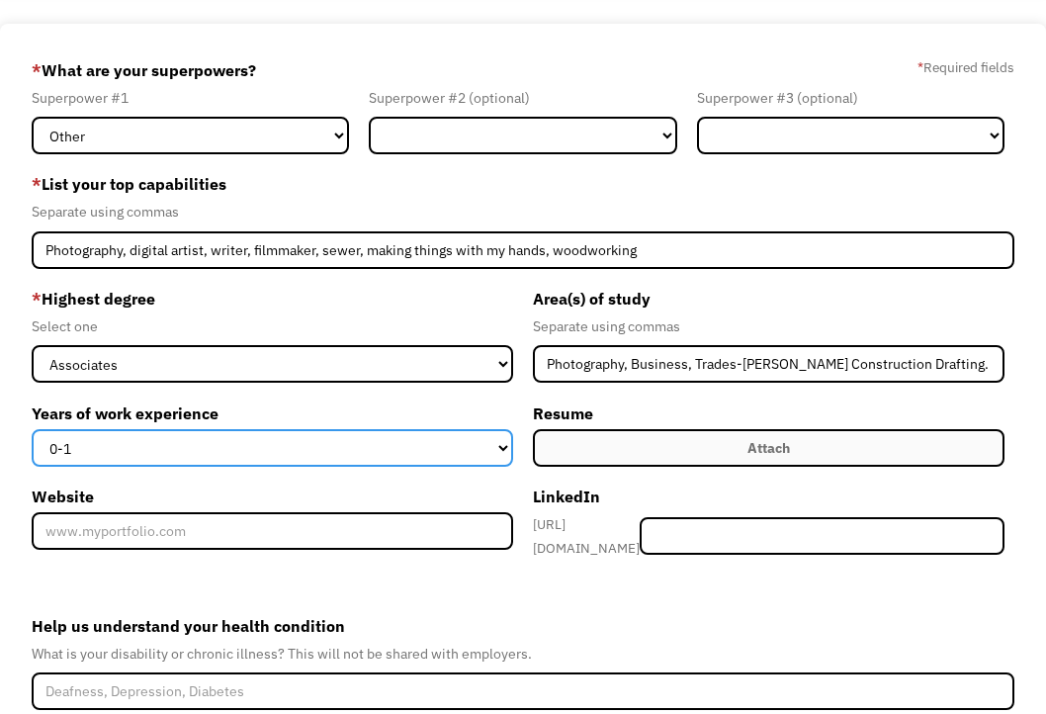
select select "5-10"
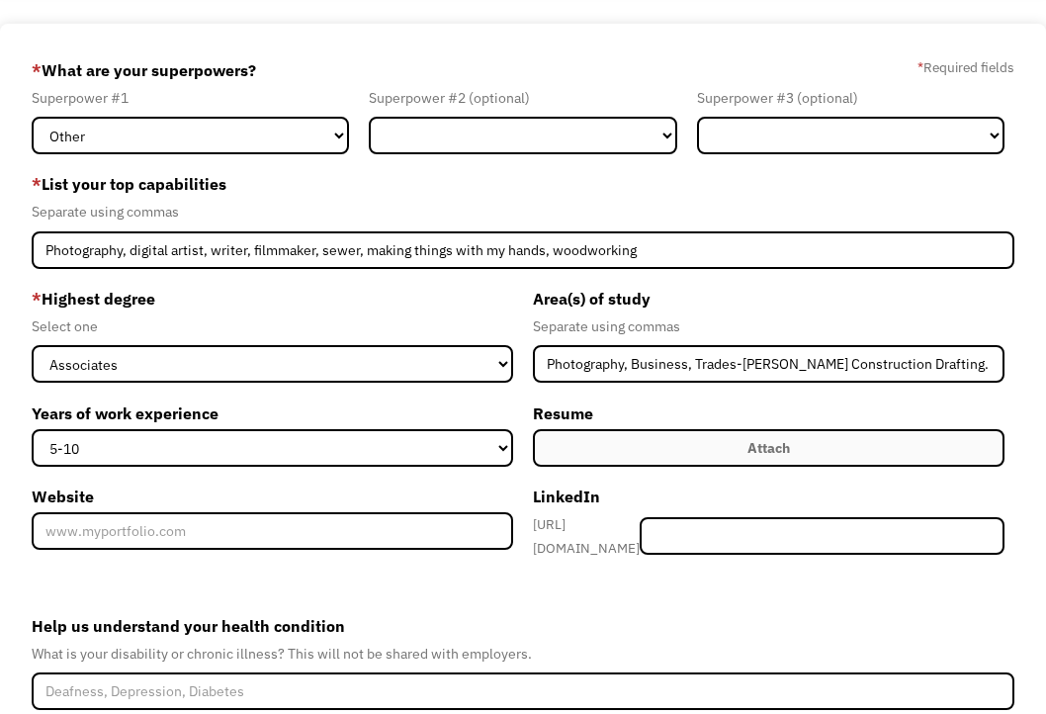
click at [457, 495] on label "Website" at bounding box center [273, 497] width 482 height 32
click at [457, 512] on input "Website" at bounding box center [273, 531] width 482 height 38
